Goal: Transaction & Acquisition: Subscribe to service/newsletter

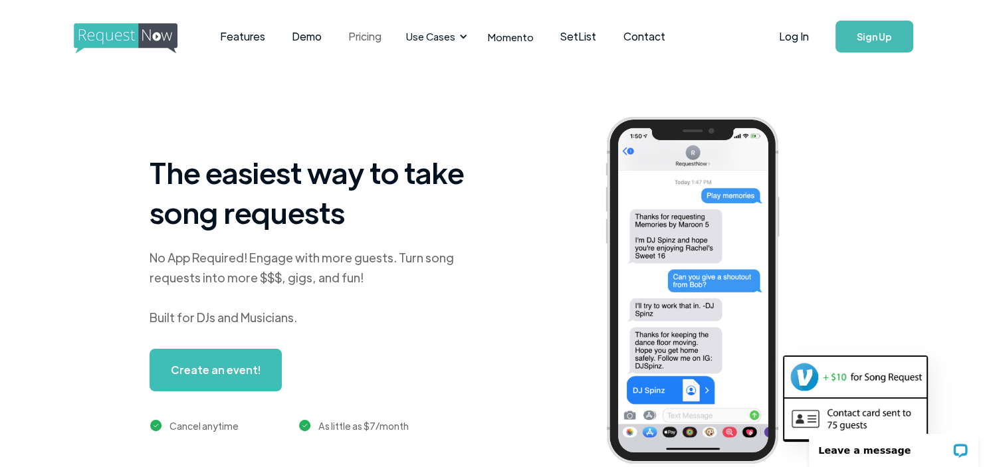
click at [365, 37] on link "Pricing" at bounding box center [365, 36] width 60 height 41
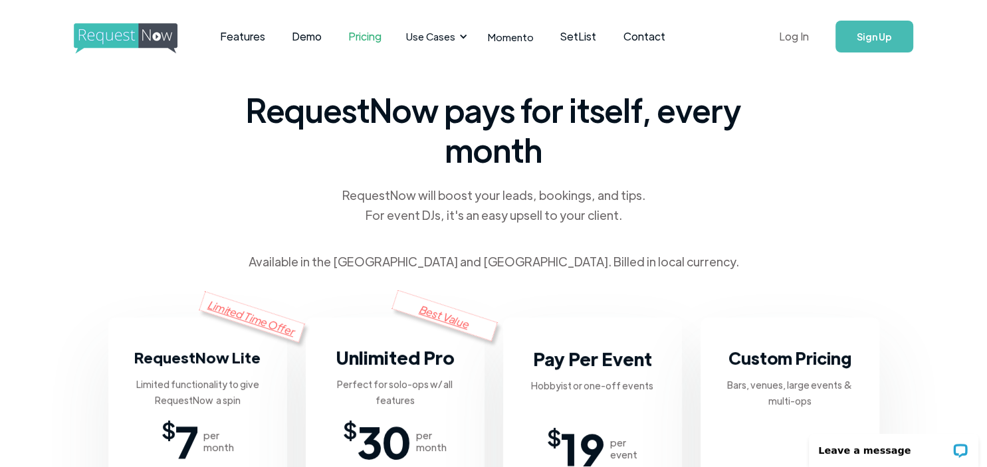
click at [798, 33] on link "Log In" at bounding box center [793, 36] width 56 height 47
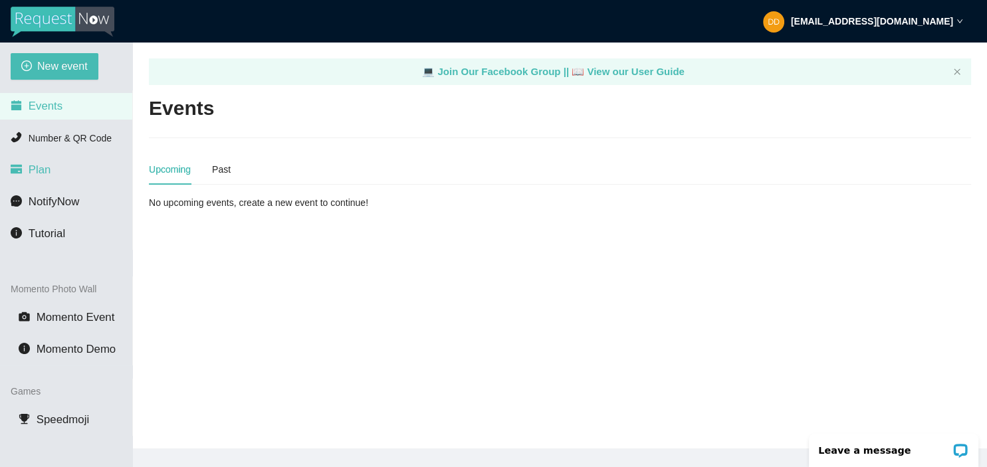
click at [43, 170] on span "Plan" at bounding box center [40, 169] width 23 height 13
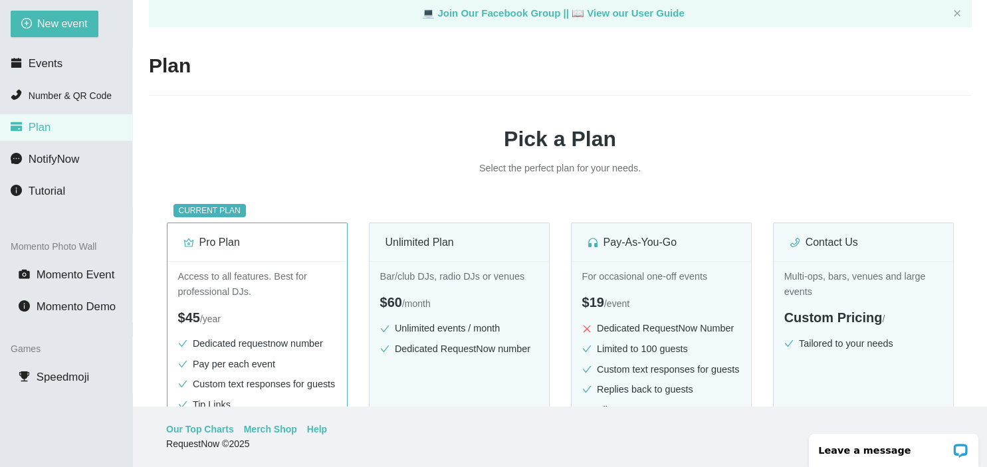
click at [416, 110] on div "Plan Pick a Plan Select the perfect plan for your needs. CURRENT PLAN Pro Plan …" at bounding box center [560, 300] width 822 height 497
